Goal: Transaction & Acquisition: Purchase product/service

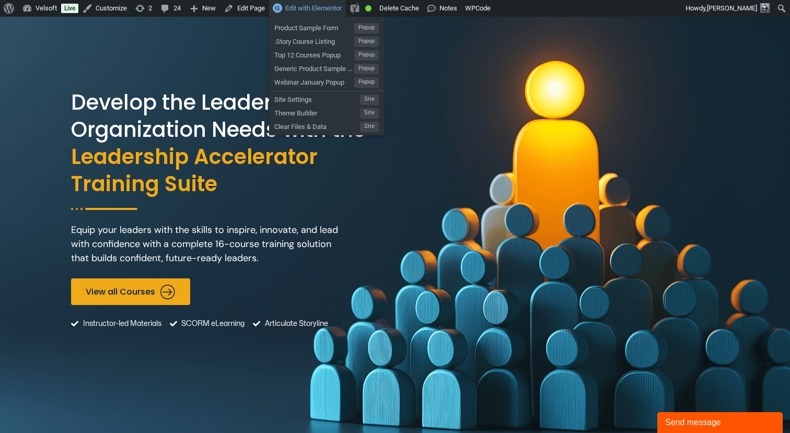
click at [318, 9] on span "Edit with Elementor" at bounding box center [313, 8] width 56 height 8
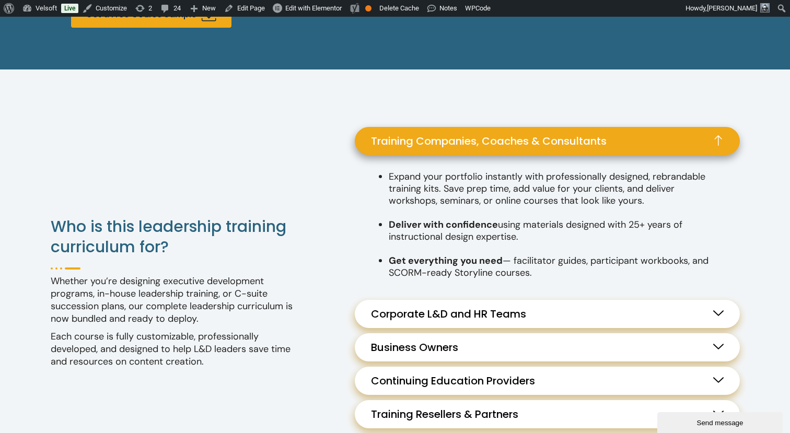
scroll to position [963, 0]
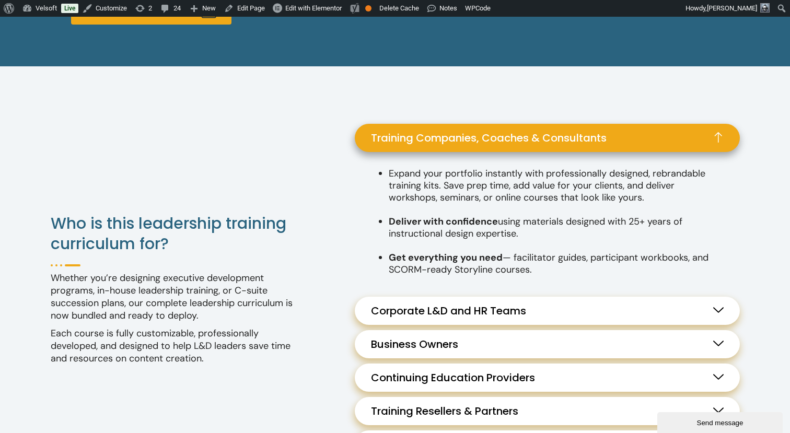
click at [410, 312] on span "Corporate L&D and HR Teams" at bounding box center [451, 311] width 160 height 13
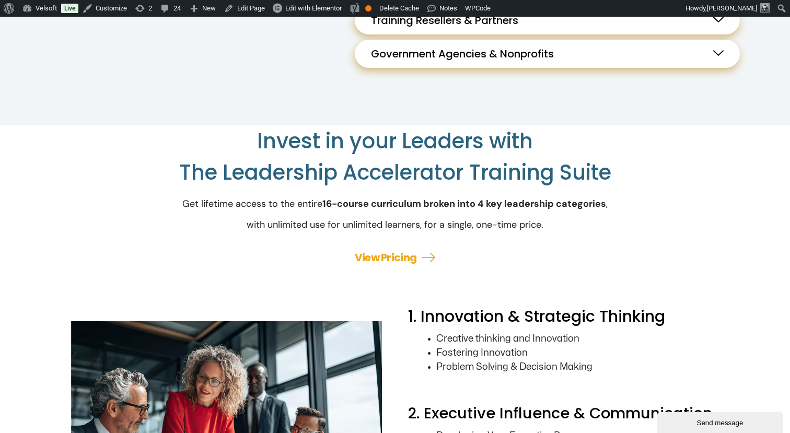
scroll to position [1374, 0]
click at [391, 258] on link "View Pricing" at bounding box center [386, 257] width 62 height 15
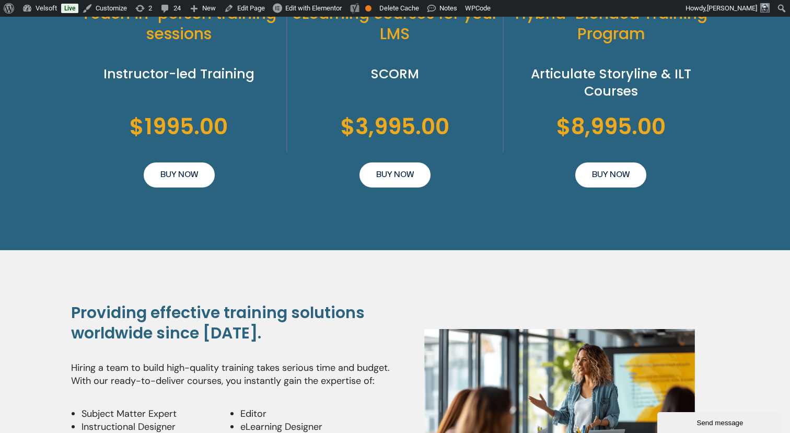
scroll to position [2402, 0]
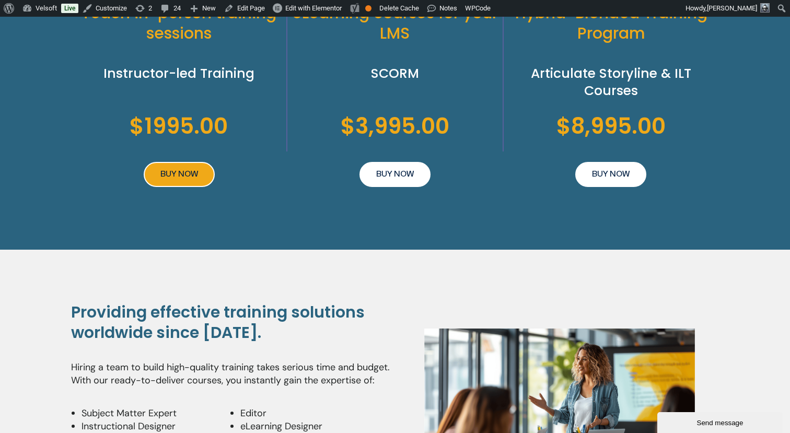
click at [182, 178] on span "BUY NOW" at bounding box center [179, 174] width 38 height 13
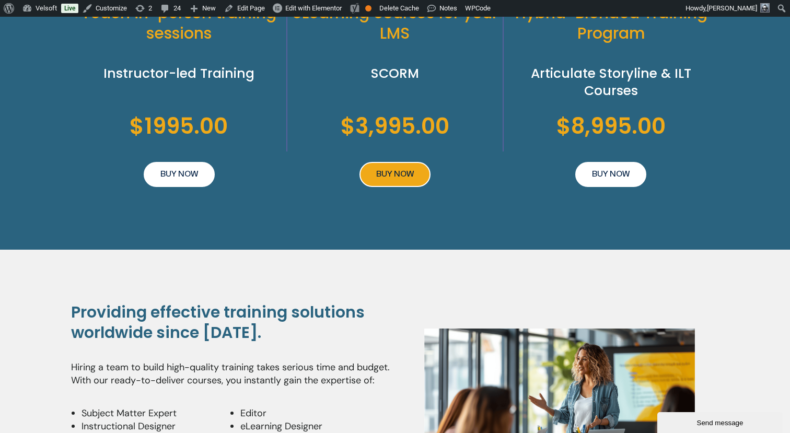
click at [416, 176] on link "BUY NOW" at bounding box center [394, 174] width 71 height 25
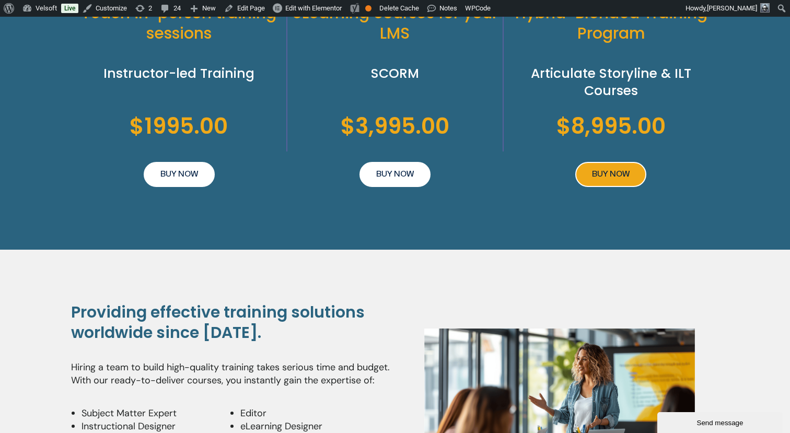
click at [632, 176] on link "BUY NOW" at bounding box center [610, 174] width 71 height 25
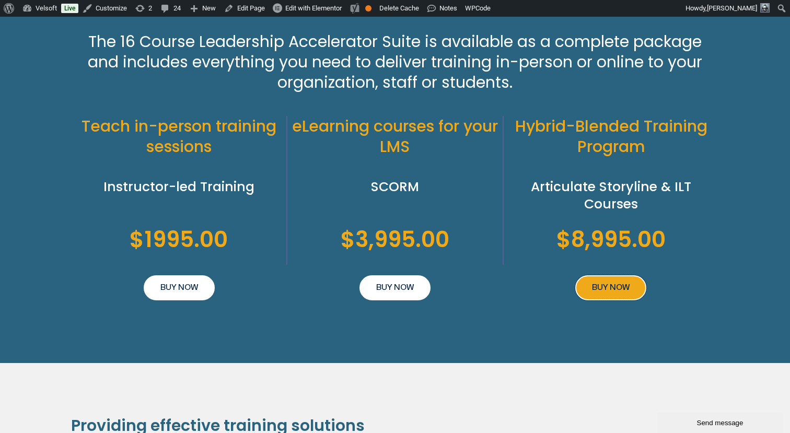
scroll to position [2293, 0]
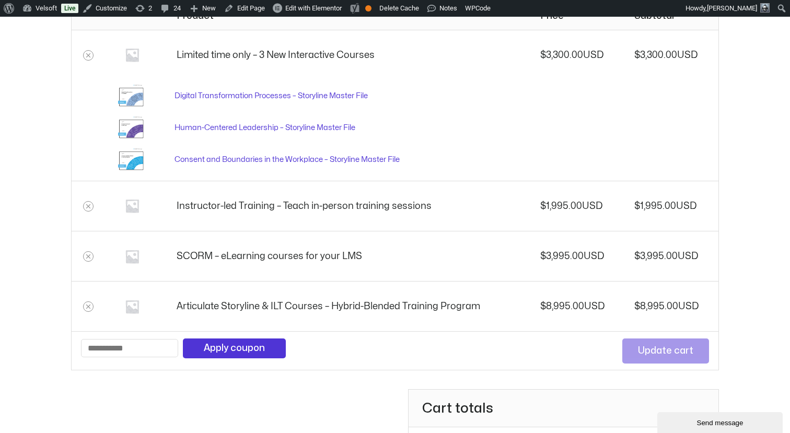
scroll to position [154, 0]
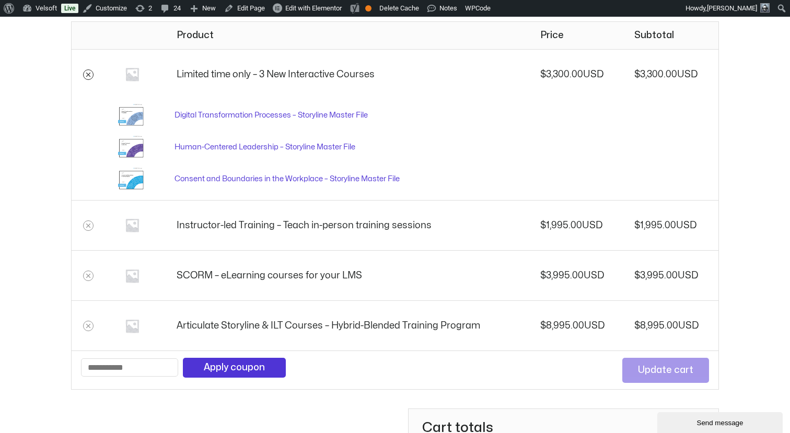
click at [83, 73] on link "Remove Limited time only - 3 New Interactive Courses from cart" at bounding box center [88, 74] width 10 height 10
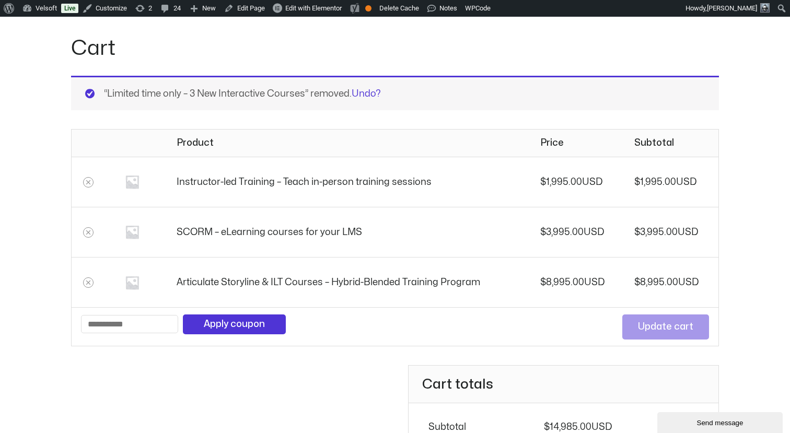
scroll to position [99, 0]
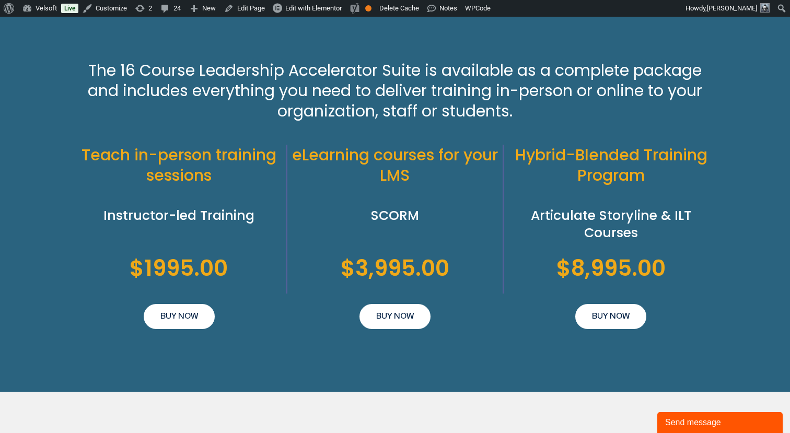
scroll to position [2270, 0]
